Goal: Task Accomplishment & Management: Use online tool/utility

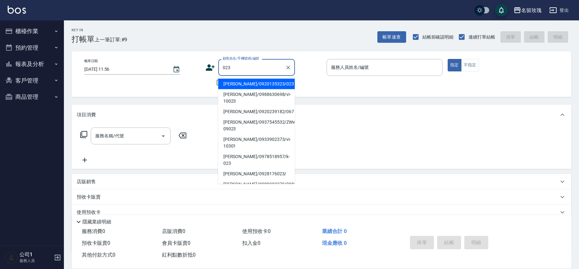
click at [235, 79] on li "[PERSON_NAME]/0920135323/023" at bounding box center [256, 84] width 77 height 11
type input "[PERSON_NAME]/0920135323/023"
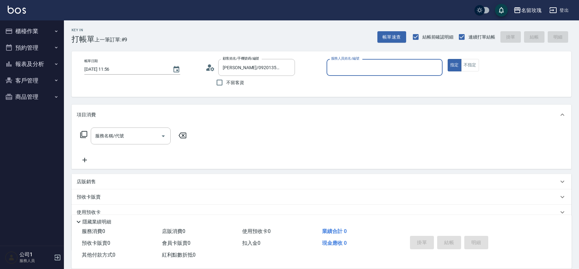
type input "KELLY-5"
click at [134, 129] on div "服務名稱/代號" at bounding box center [131, 136] width 80 height 17
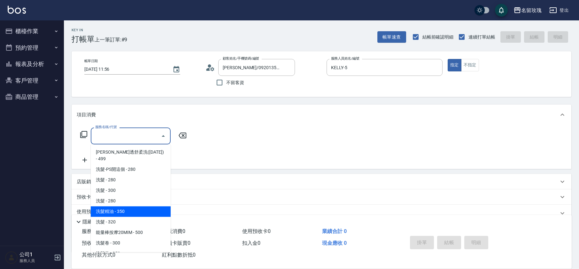
click at [130, 207] on span "洗髮精油 - 350" at bounding box center [131, 212] width 80 height 11
type input "洗髮精油(206)"
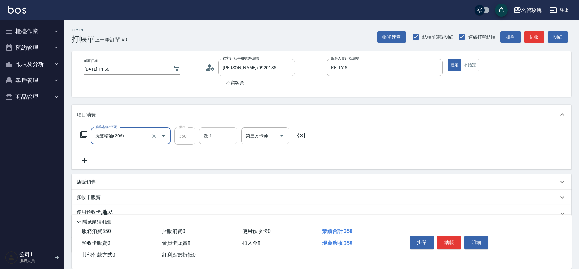
click at [231, 133] on div "洗-1" at bounding box center [218, 136] width 38 height 17
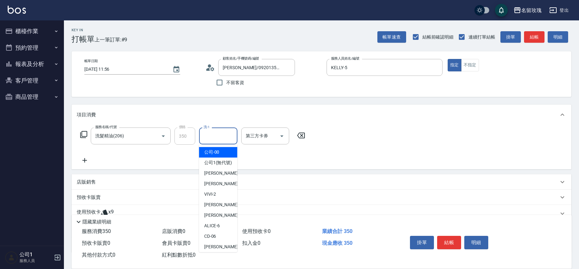
scroll to position [125, 0]
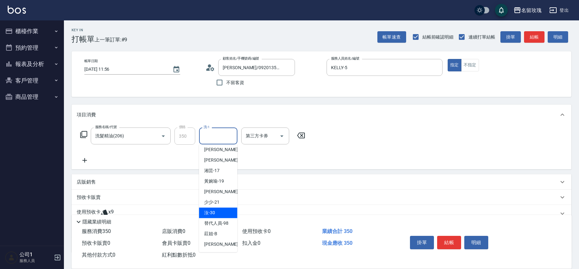
click at [217, 213] on div "汝 -30" at bounding box center [218, 213] width 38 height 11
type input "汝-30"
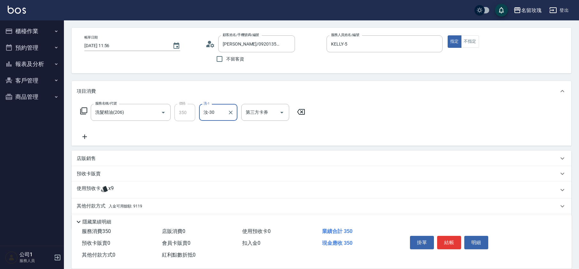
scroll to position [44, 0]
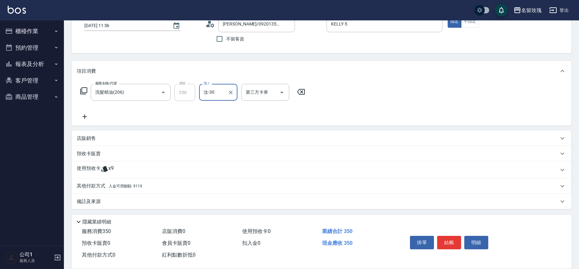
click at [101, 191] on div "其他付款方式 入金可用餘額: 9119" at bounding box center [321, 186] width 499 height 15
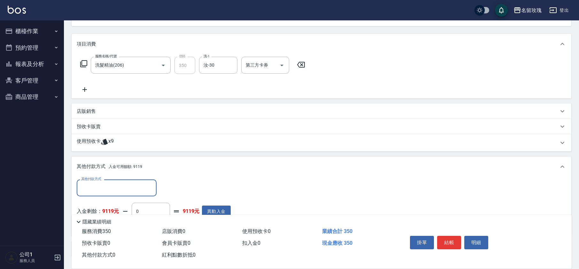
scroll to position [111, 0]
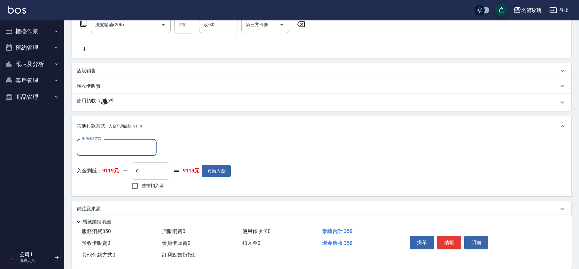
click at [154, 179] on input "0" at bounding box center [151, 171] width 38 height 17
click at [149, 184] on span "整筆扣入金" at bounding box center [152, 186] width 22 height 7
click at [141, 184] on input "整筆扣入金" at bounding box center [134, 185] width 13 height 13
checkbox input "true"
type input "350"
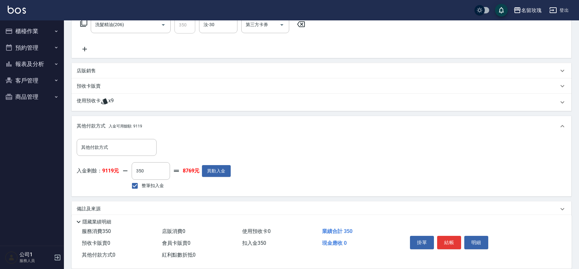
click at [187, 191] on div "入金剩餘： 9119元 350 ​ 整筆扣入金 8769元 異動入金" at bounding box center [154, 177] width 154 height 29
type input "[DATE] 12:51"
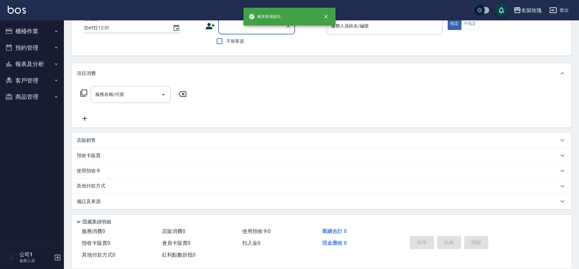
scroll to position [0, 0]
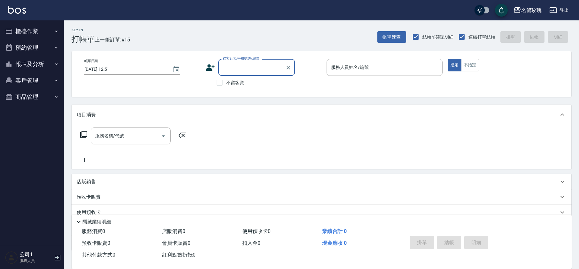
click at [46, 65] on button "報表及分析" at bounding box center [32, 64] width 59 height 17
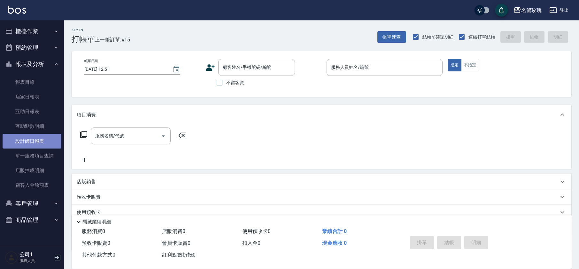
click at [50, 142] on link "設計師日報表" at bounding box center [32, 141] width 59 height 15
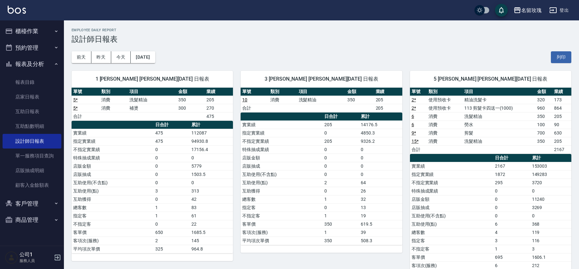
click at [315, 31] on h2 "Employee Daily Report" at bounding box center [321, 30] width 499 height 4
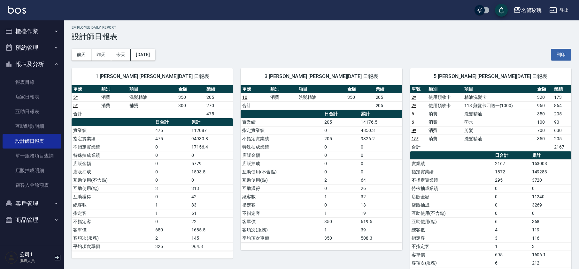
scroll to position [2, 0]
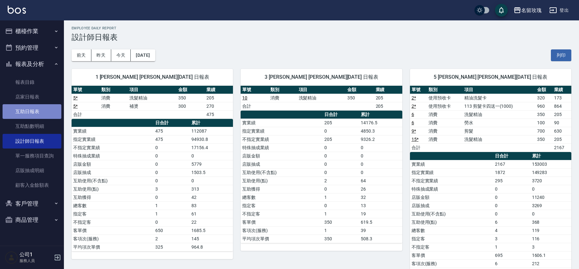
click at [37, 108] on link "互助日報表" at bounding box center [32, 111] width 59 height 15
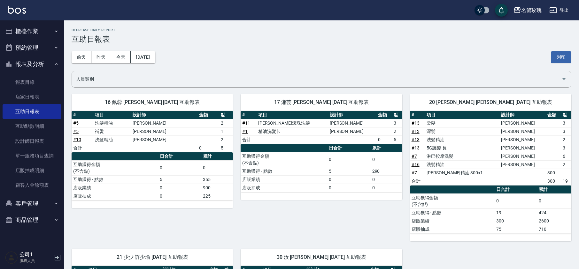
click at [205, 48] on div "[DATE] [DATE] [DATE] [DATE] 列印" at bounding box center [321, 57] width 499 height 27
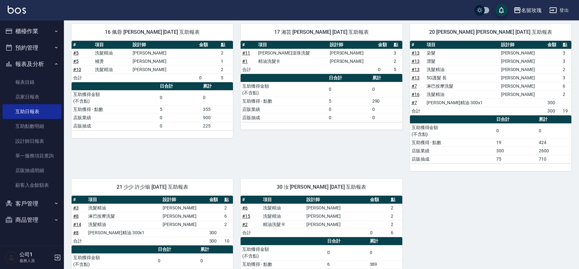
scroll to position [85, 0]
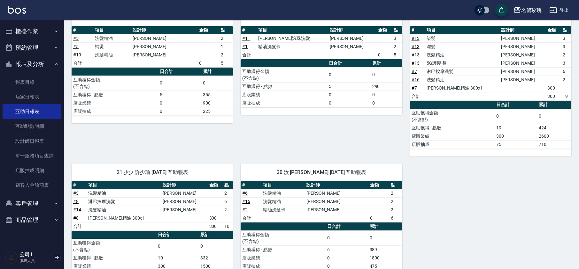
click at [31, 59] on button "報表及分析" at bounding box center [32, 64] width 59 height 17
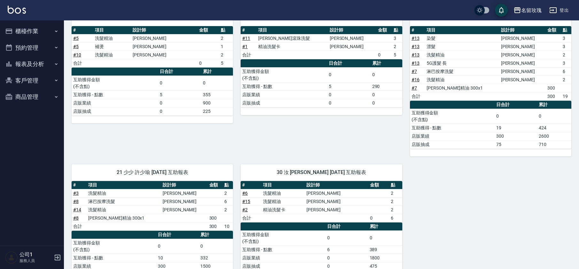
click at [41, 33] on button "櫃檯作業" at bounding box center [32, 31] width 59 height 17
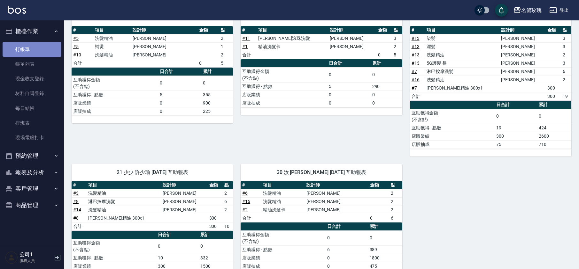
click at [36, 48] on link "打帳單" at bounding box center [32, 49] width 59 height 15
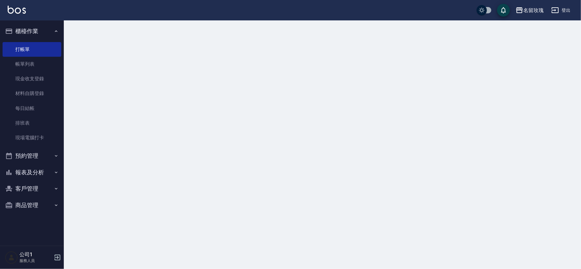
click at [40, 28] on button "櫃檯作業" at bounding box center [32, 31] width 59 height 17
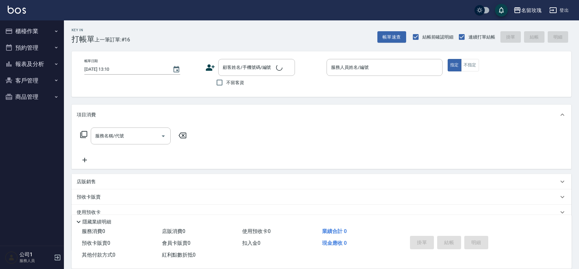
click at [136, 28] on div "Key In 打帳單 上一筆訂單:#16 帳單速查 結帳前確認明細 連續打單結帳 掛單 結帳 明細" at bounding box center [317, 31] width 507 height 23
